Goal: Transaction & Acquisition: Purchase product/service

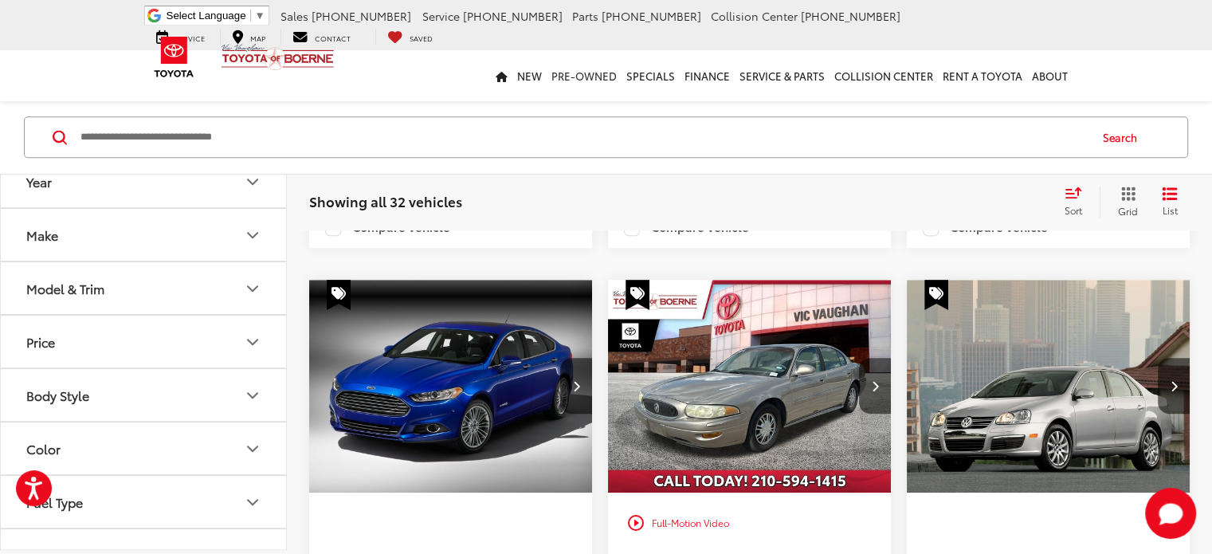
scroll to position [876, 0]
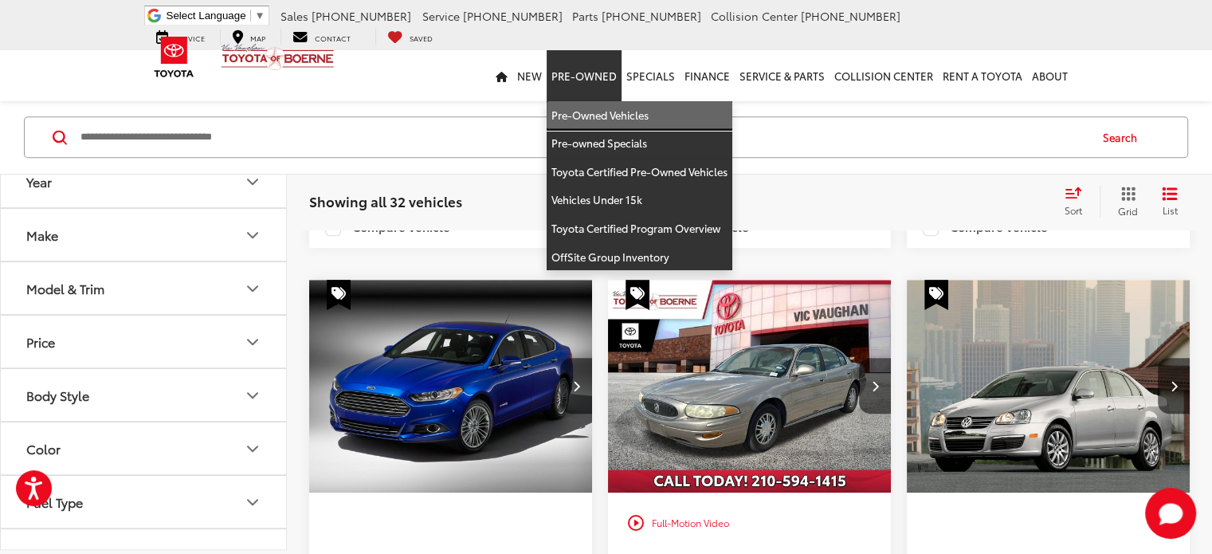
click at [584, 112] on link "Pre-Owned Vehicles" at bounding box center [640, 115] width 186 height 29
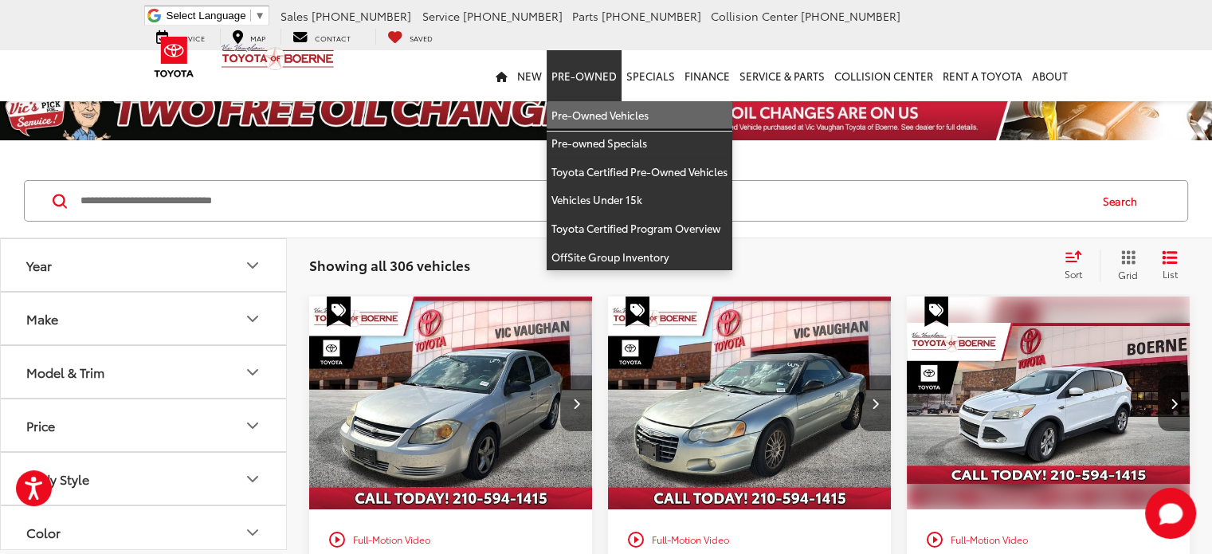
click at [587, 117] on link "Pre-Owned Vehicles" at bounding box center [640, 115] width 186 height 29
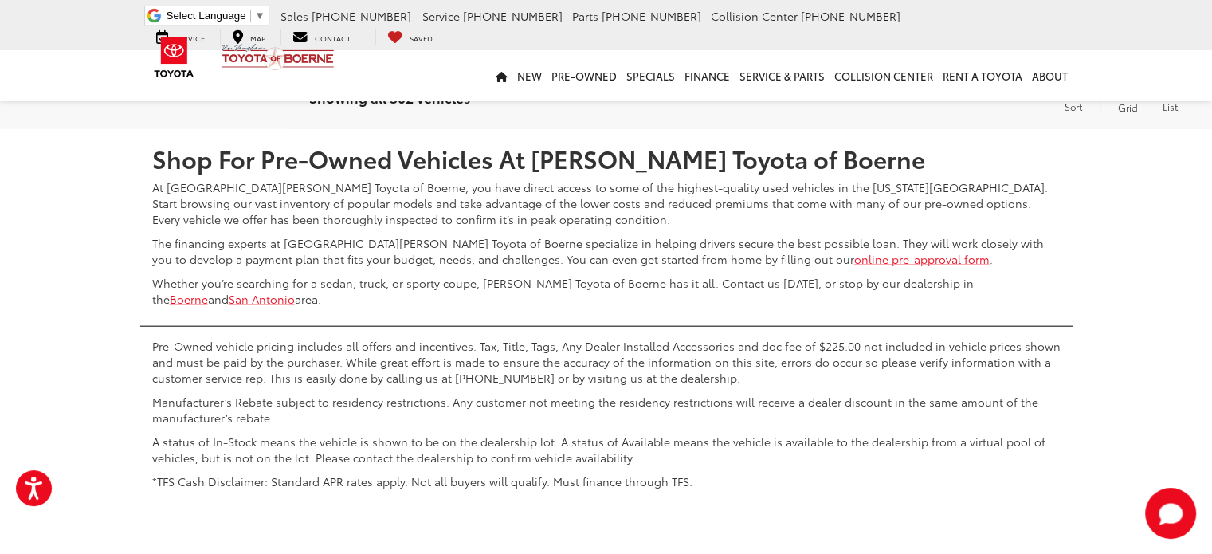
scroll to position [3836, 0]
